Goal: Find specific page/section: Find specific page/section

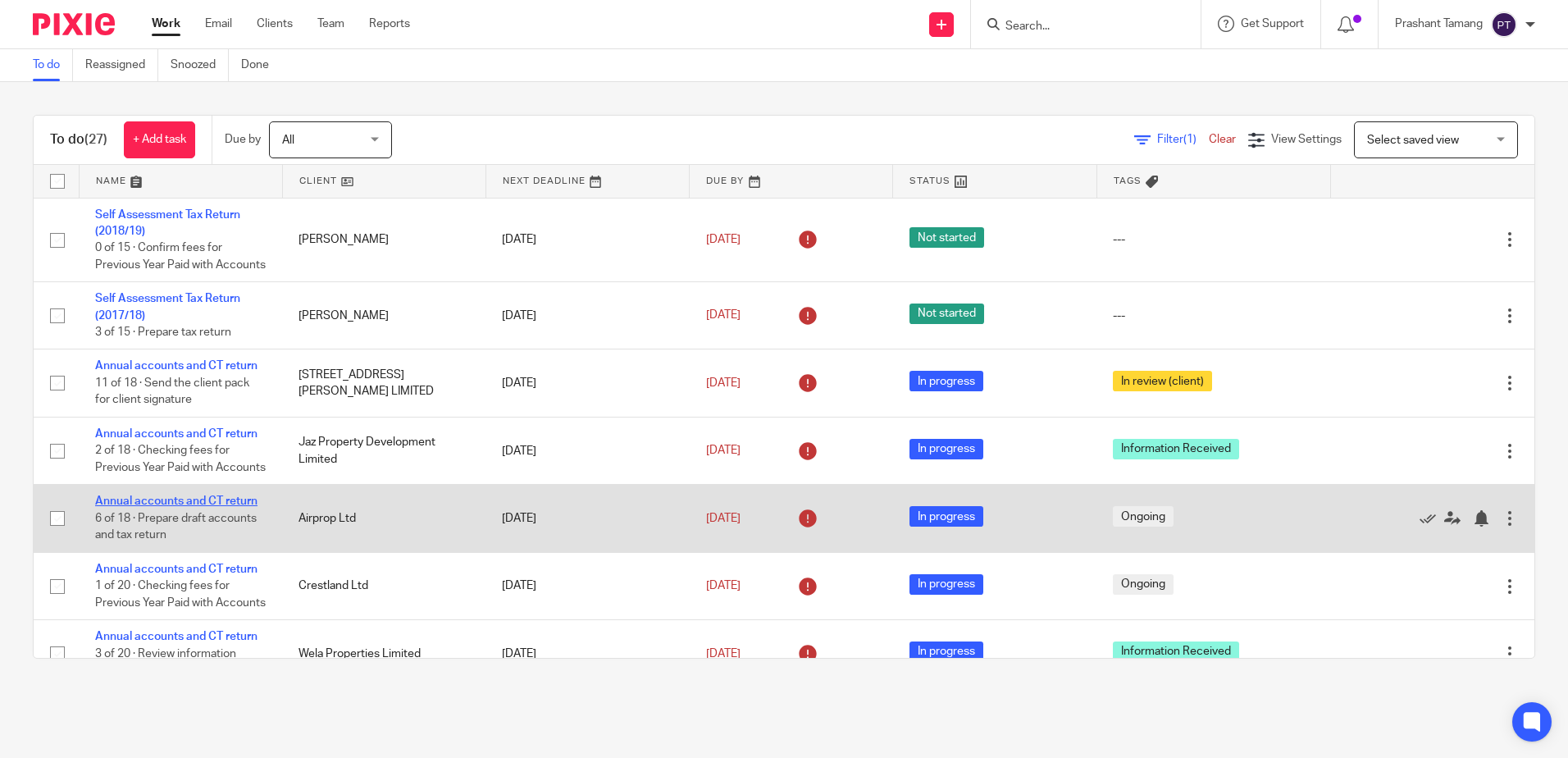
click at [176, 507] on link "Annual accounts and CT return" at bounding box center [176, 501] width 162 height 12
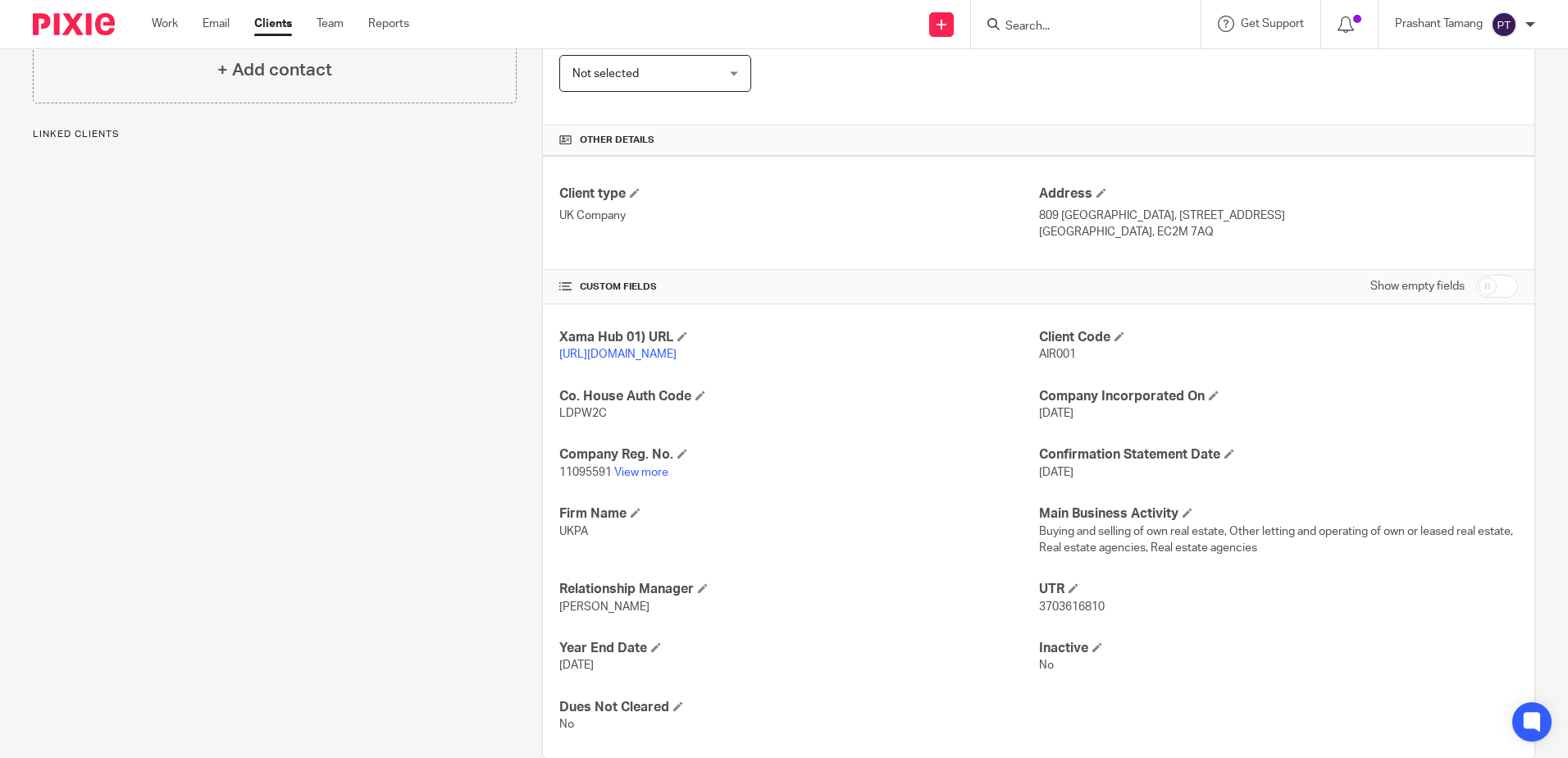
scroll to position [360, 0]
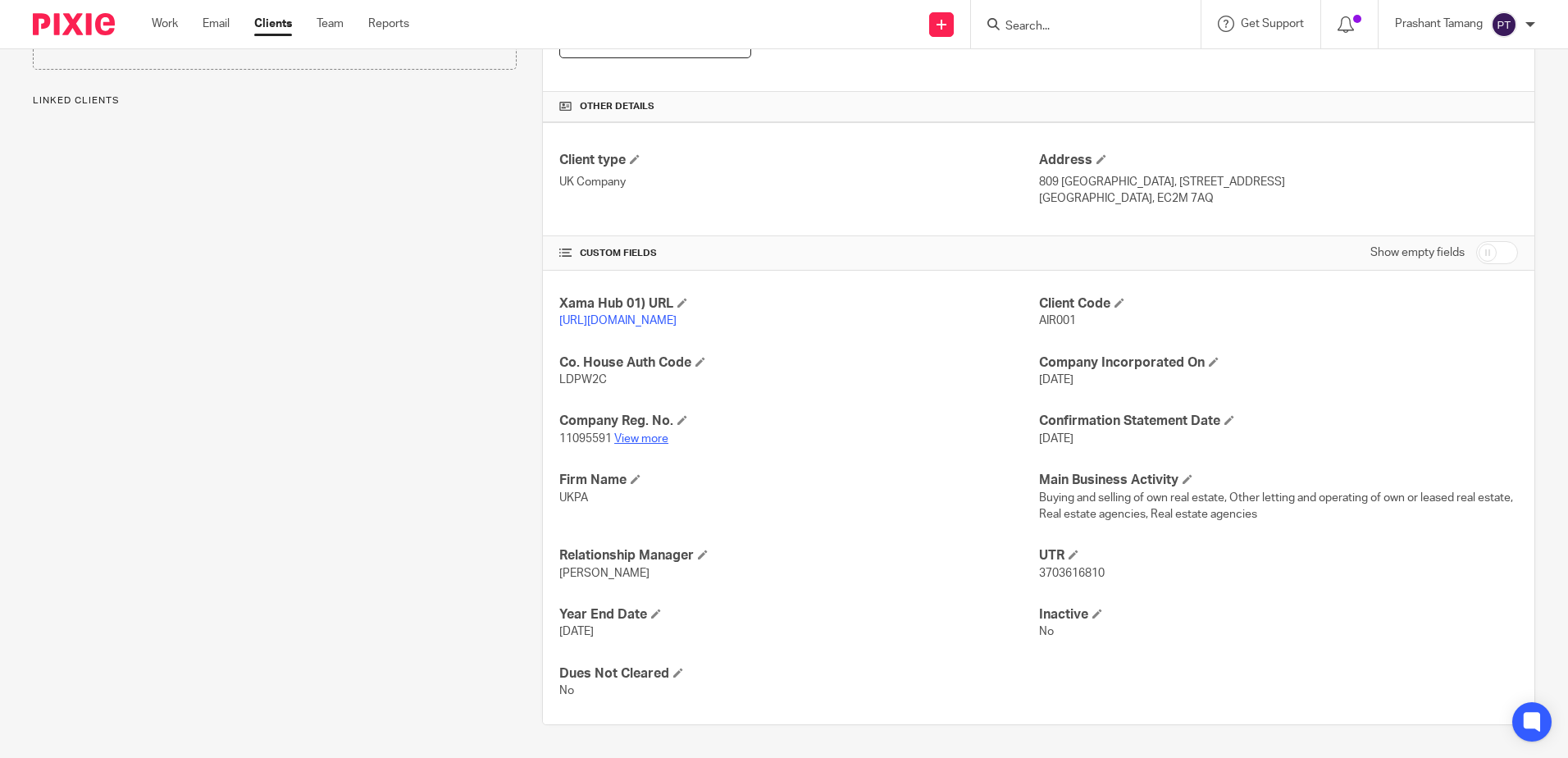
click at [632, 435] on link "View more" at bounding box center [641, 439] width 54 height 12
